Goal: Information Seeking & Learning: Learn about a topic

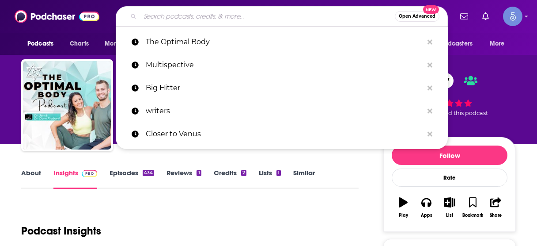
scroll to position [141, 0]
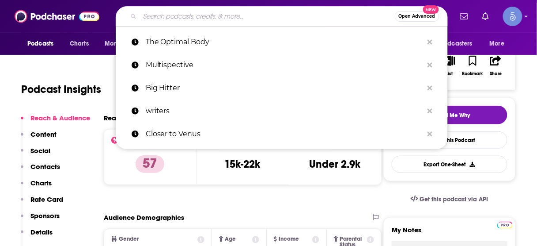
type input "The Synergy Connection Show"
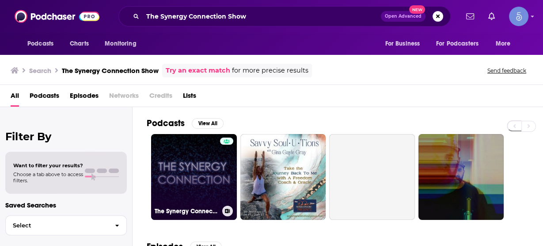
click at [225, 168] on div at bounding box center [226, 171] width 13 height 68
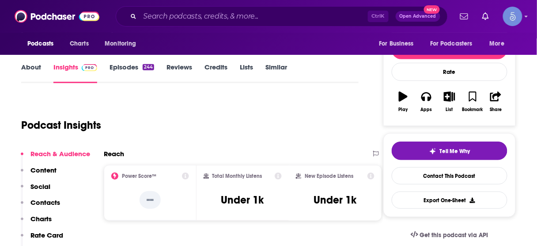
scroll to position [106, 0]
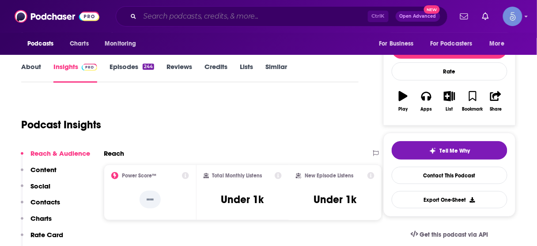
click at [247, 14] on input "Search podcasts, credits, & more..." at bounding box center [254, 16] width 228 height 14
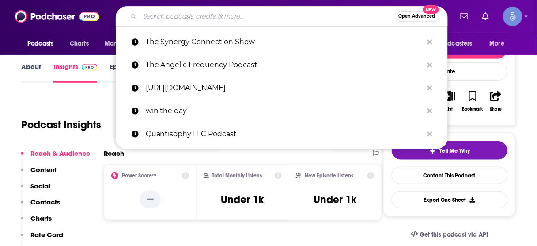
paste input "Strategy and Leadership Podcast"
type input "Strategy and Leadership Podcast"
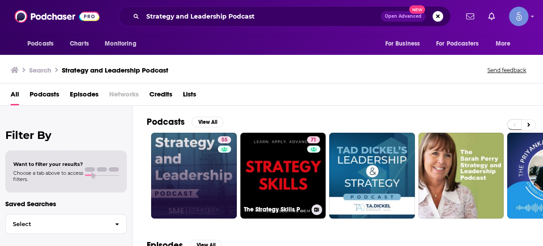
click at [191, 165] on link "55" at bounding box center [194, 176] width 86 height 86
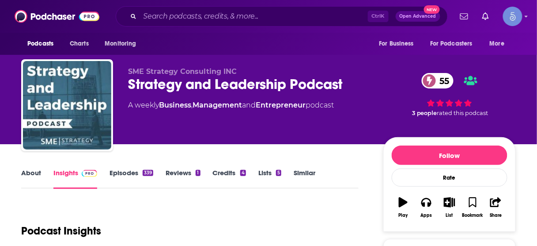
scroll to position [106, 0]
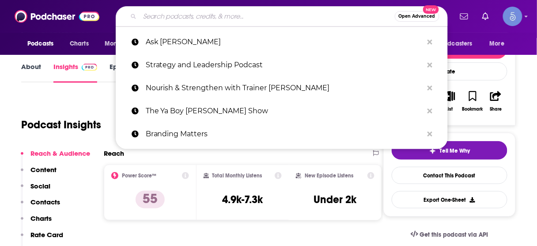
click at [254, 16] on input "Search podcasts, credits, & more..." at bounding box center [267, 16] width 255 height 14
paste input "Talking with the Experts"
type input "Talking with the Experts"
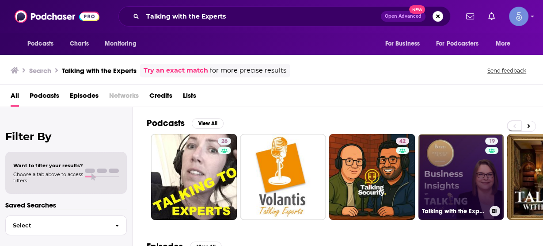
click at [471, 179] on link "19 Talking with the Experts: Business Insights" at bounding box center [461, 177] width 86 height 86
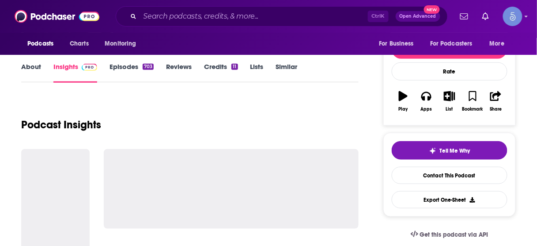
scroll to position [141, 0]
